Goal: Task Accomplishment & Management: Complete application form

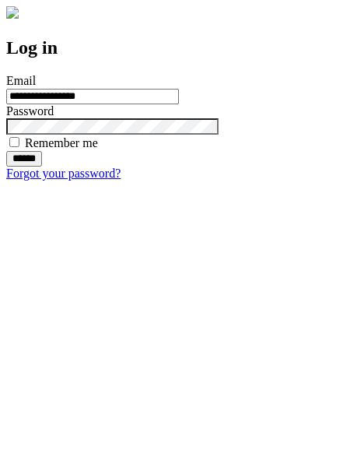
type input "**********"
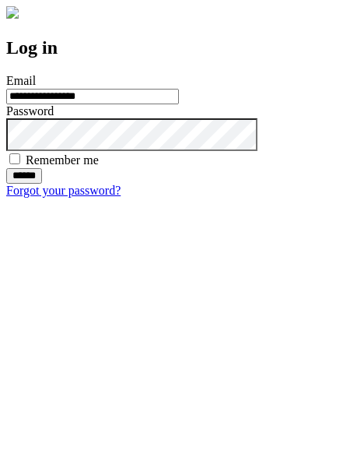
click at [42, 184] on input "******" at bounding box center [24, 176] width 36 height 16
